Goal: Check status: Check status

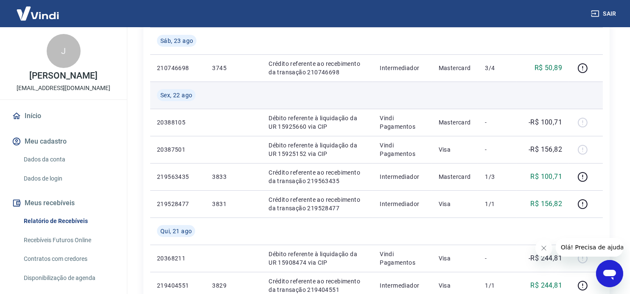
scroll to position [297, 0]
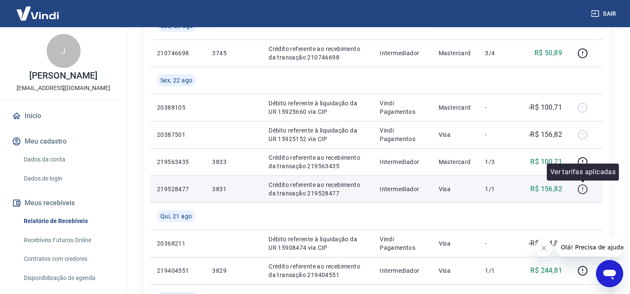
click at [582, 189] on icon "button" at bounding box center [582, 189] width 11 height 11
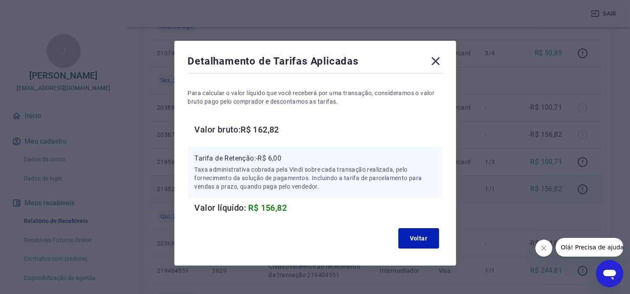
click at [436, 61] on icon at bounding box center [435, 61] width 8 height 8
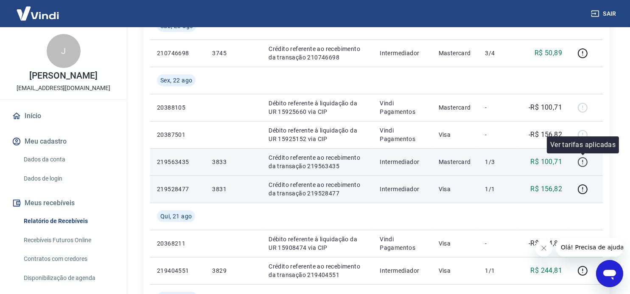
click at [583, 163] on icon "button" at bounding box center [582, 163] width 1 height 1
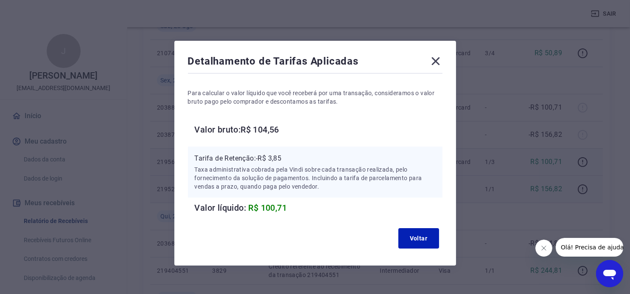
click at [431, 59] on icon at bounding box center [436, 61] width 14 height 14
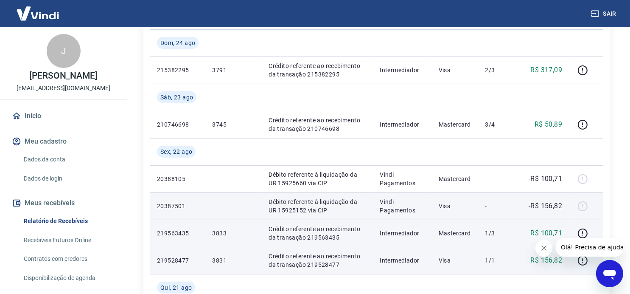
scroll to position [170, 0]
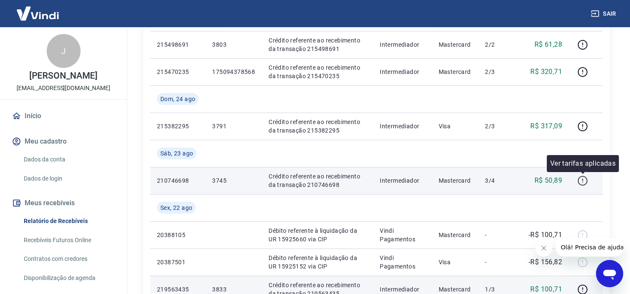
click at [582, 182] on icon "button" at bounding box center [582, 180] width 11 height 11
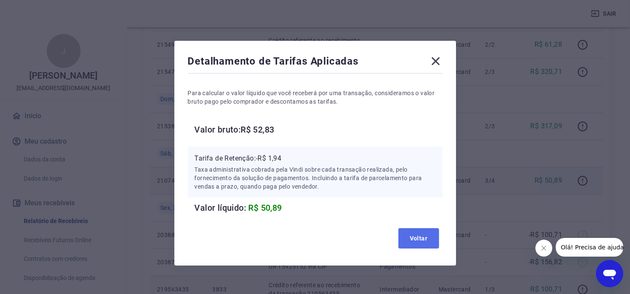
click at [416, 233] on button "Voltar" at bounding box center [418, 238] width 41 height 20
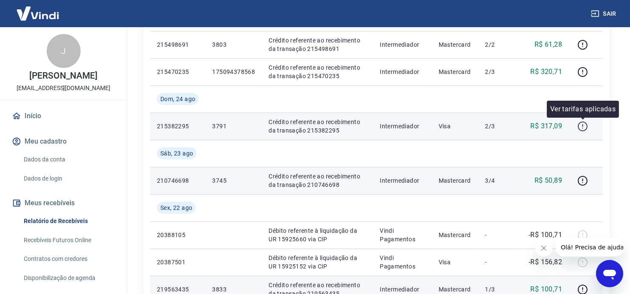
click at [582, 126] on icon "button" at bounding box center [582, 126] width 11 height 11
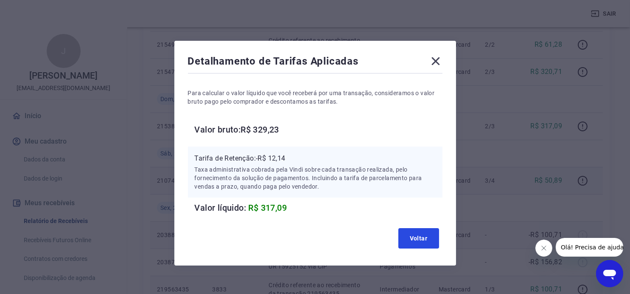
click at [421, 232] on button "Voltar" at bounding box center [418, 238] width 41 height 20
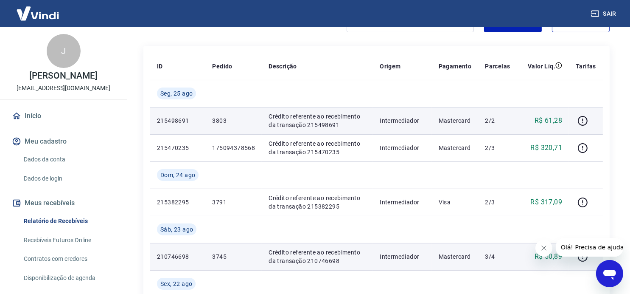
scroll to position [85, 0]
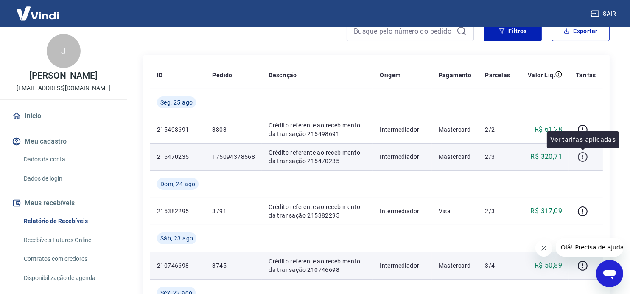
click at [583, 154] on icon "button" at bounding box center [582, 156] width 11 height 11
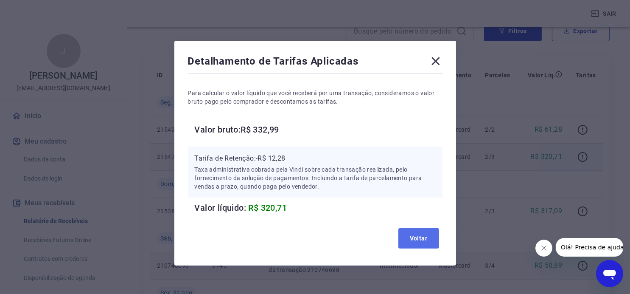
click at [412, 235] on button "Voltar" at bounding box center [418, 238] width 41 height 20
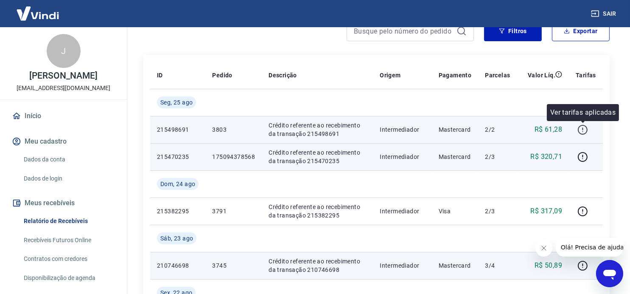
click at [585, 131] on icon "button" at bounding box center [582, 129] width 11 height 11
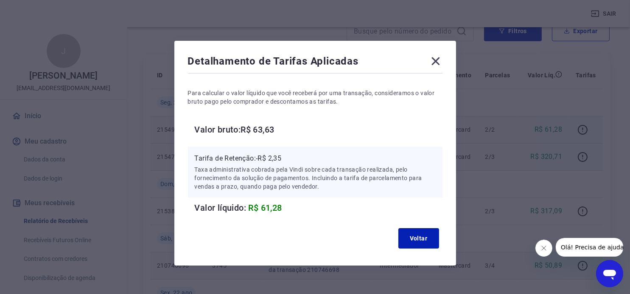
click at [434, 59] on icon at bounding box center [435, 61] width 8 height 8
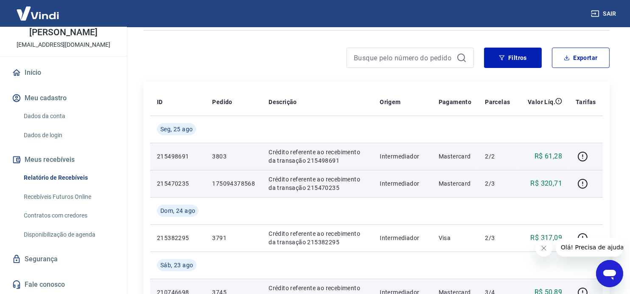
scroll to position [127, 0]
